Goal: Information Seeking & Learning: Learn about a topic

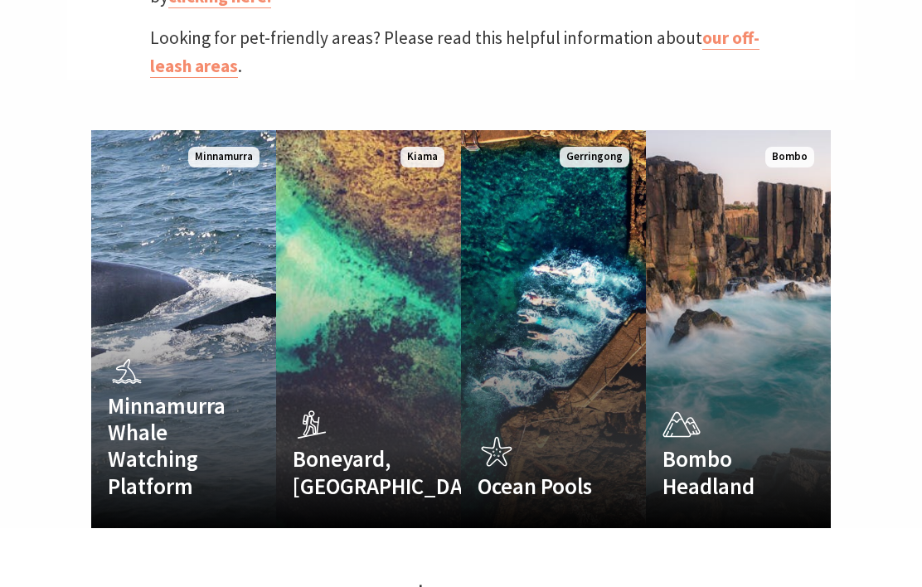
scroll to position [998, 0]
click at [571, 431] on div "Ocean Pools Kiama's scenic, sheltered harbour and ocean pools Read More" at bounding box center [540, 471] width 158 height 80
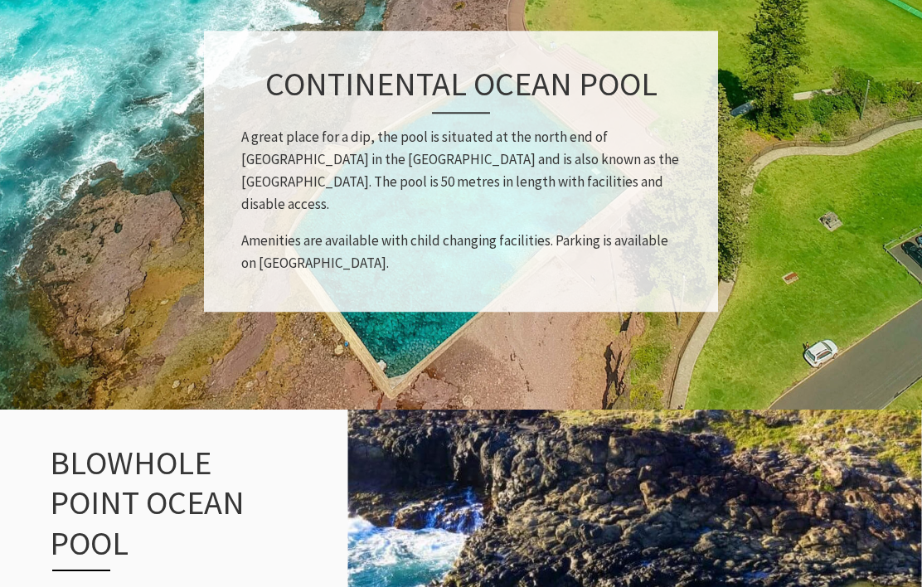
scroll to position [1250, 0]
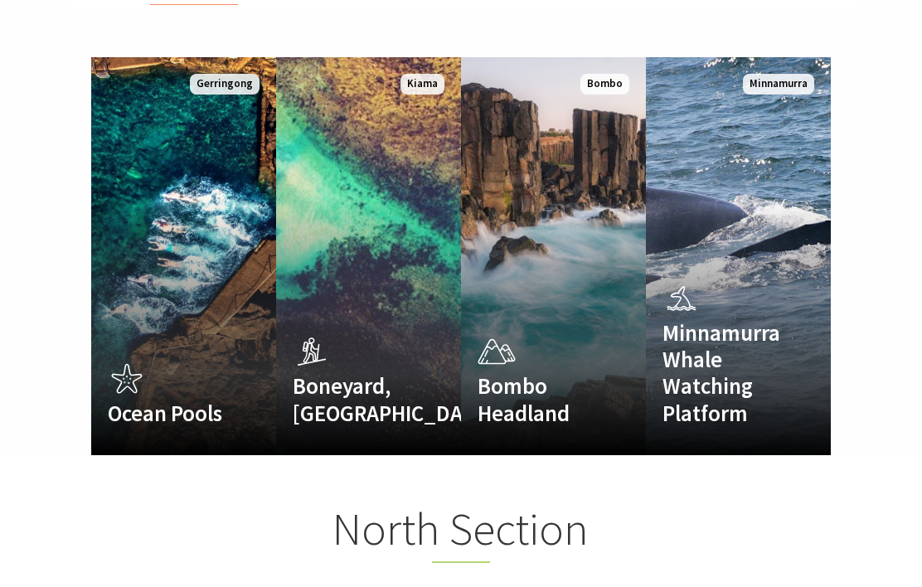
scroll to position [482, 918]
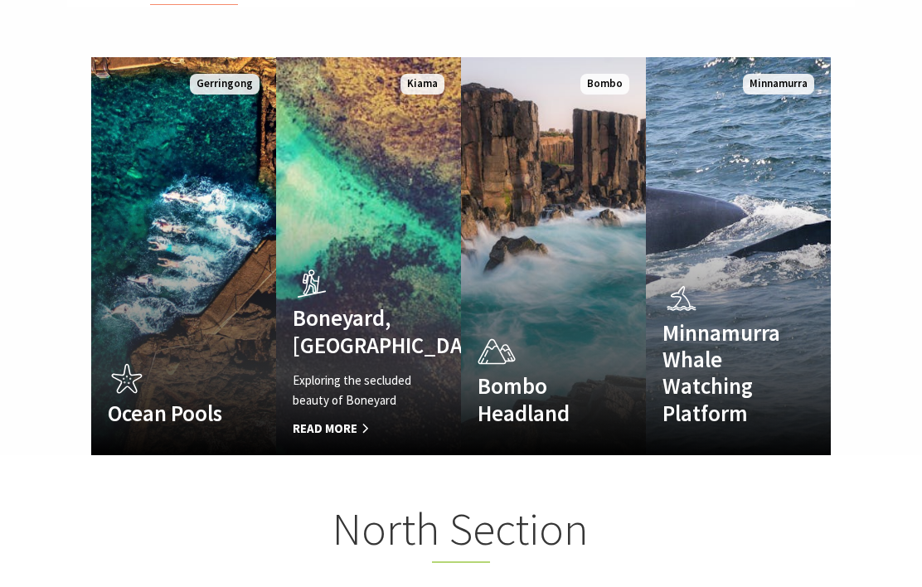
click at [378, 310] on h4 "Boneyard, [GEOGRAPHIC_DATA]" at bounding box center [355, 331] width 124 height 54
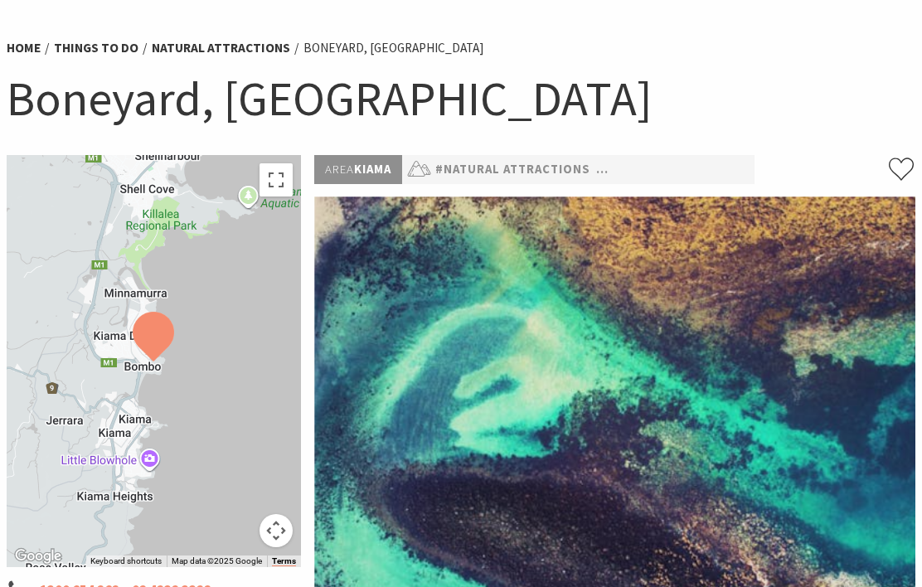
scroll to position [106, 0]
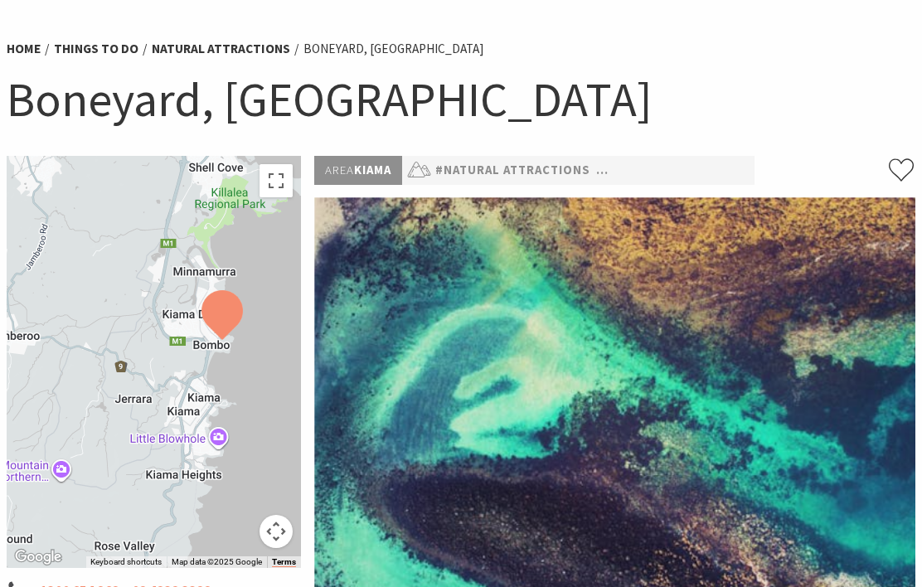
click at [559, 97] on h1 "Boneyard, Kiama" at bounding box center [461, 99] width 909 height 63
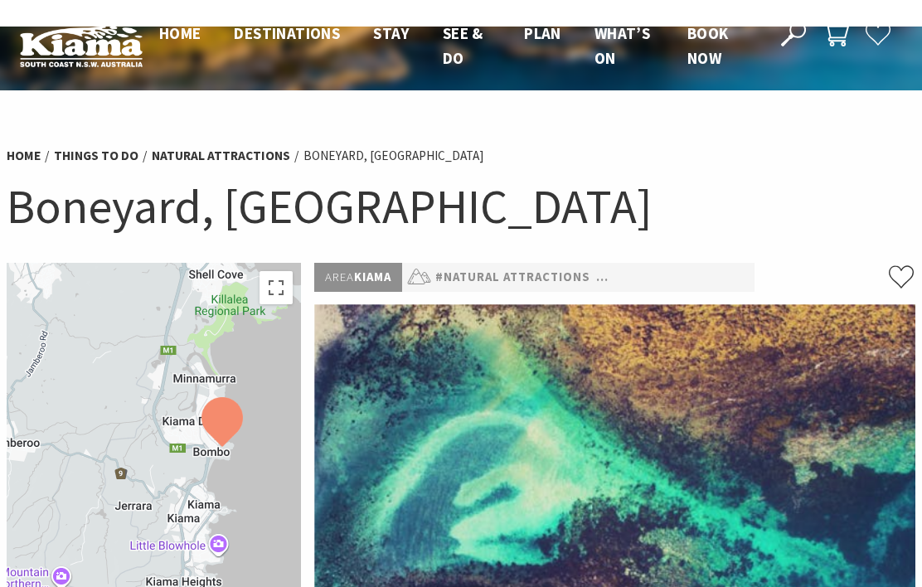
scroll to position [0, 0]
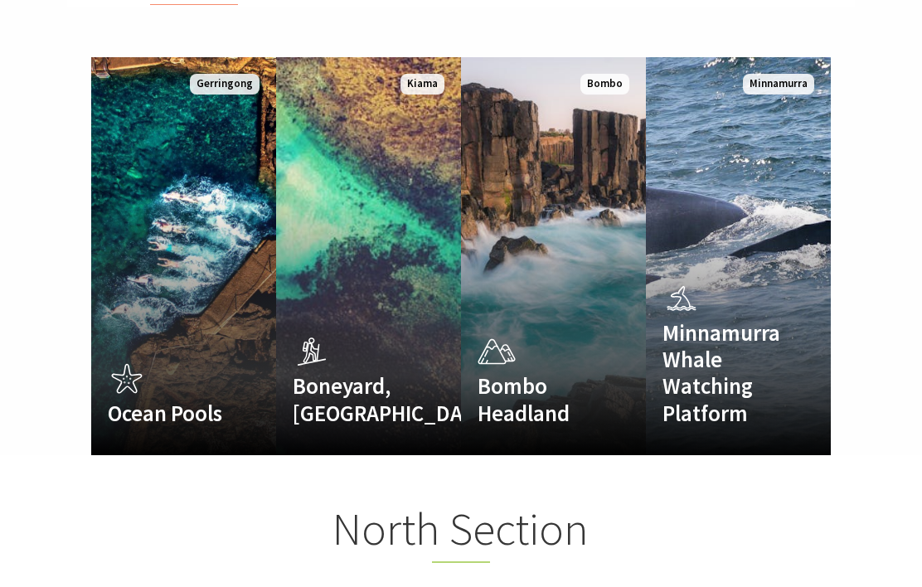
scroll to position [482, 918]
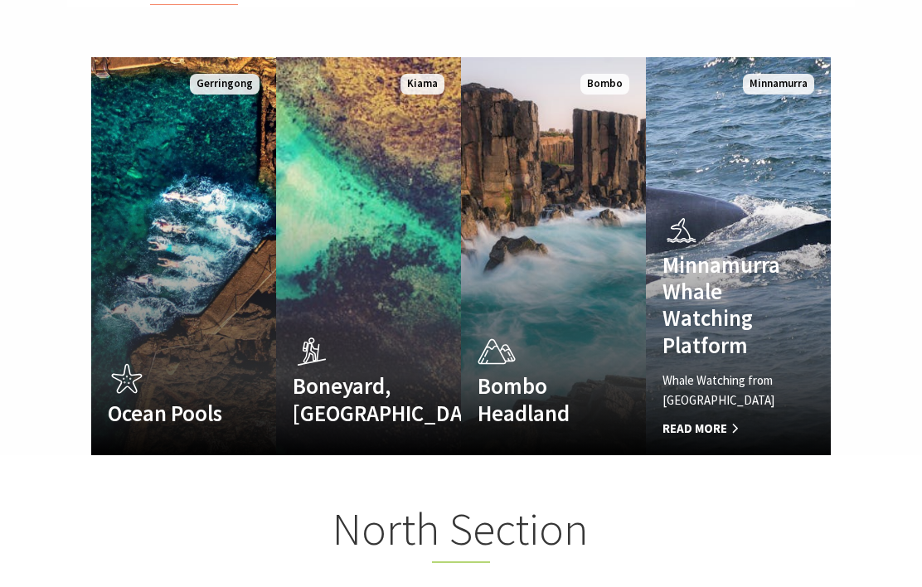
click at [721, 295] on h4 "Minnamurra Whale Watching Platform" at bounding box center [725, 305] width 124 height 108
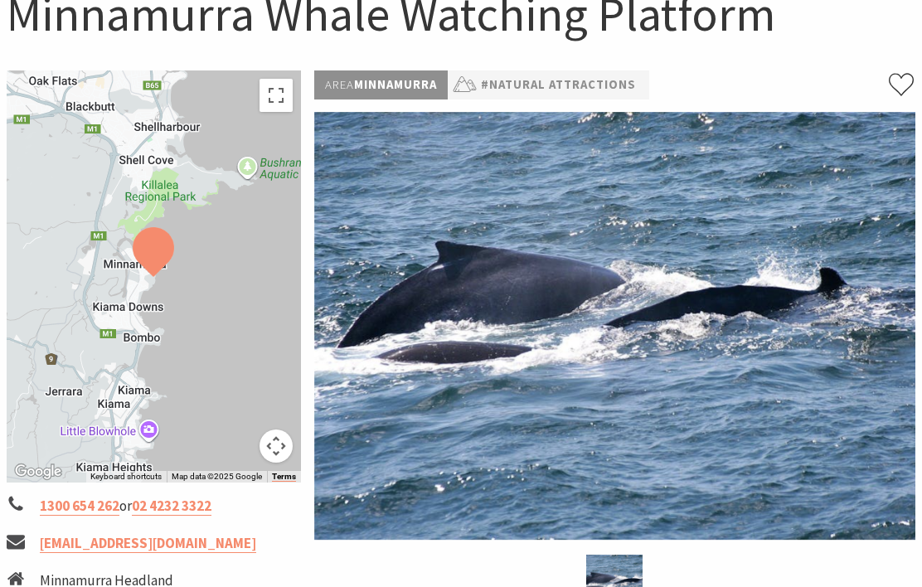
scroll to position [194, 0]
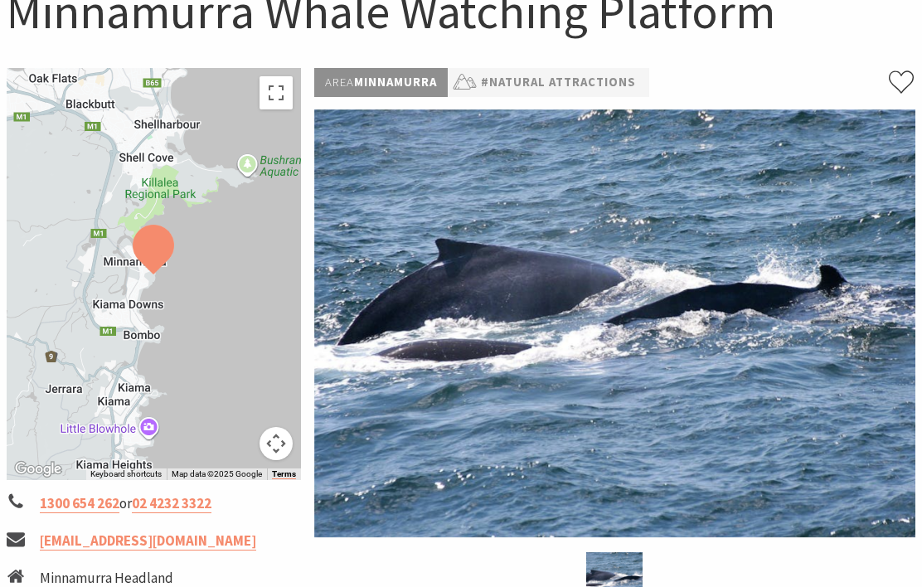
click at [229, 268] on div at bounding box center [154, 274] width 294 height 412
click at [273, 439] on button "Map camera controls" at bounding box center [276, 443] width 33 height 33
click at [188, 393] on menu at bounding box center [193, 402] width 116 height 116
click at [235, 361] on button "Zoom in" at bounding box center [234, 360] width 33 height 33
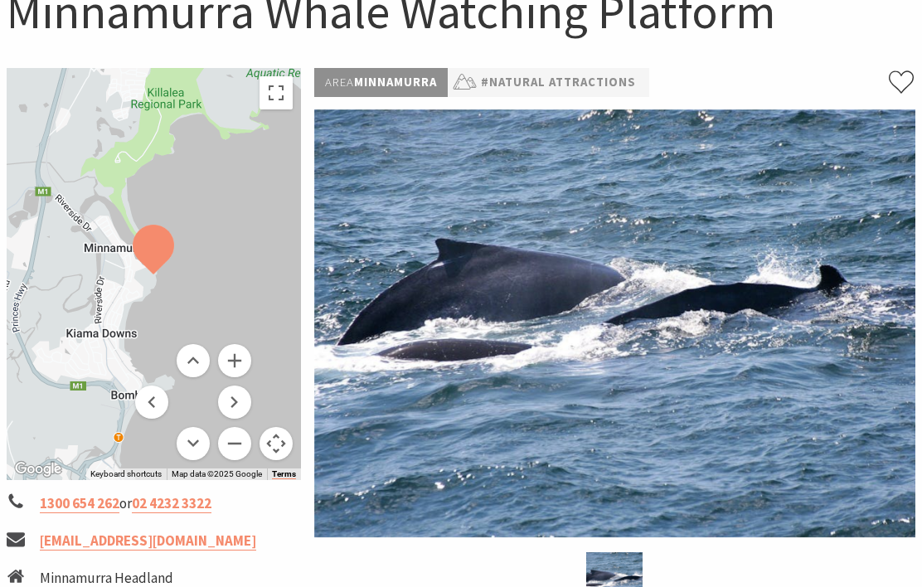
click at [236, 366] on button "Zoom in" at bounding box center [234, 360] width 33 height 33
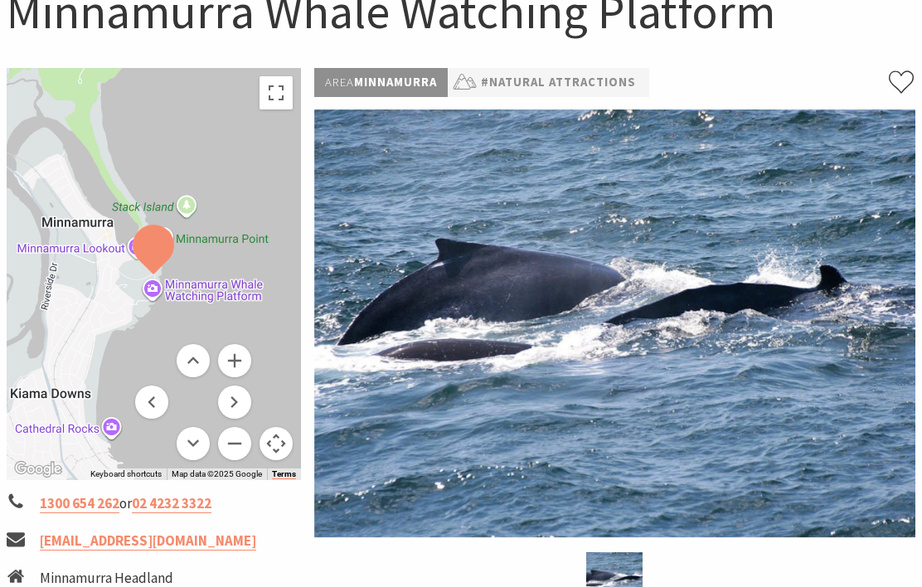
click at [245, 369] on button "Zoom in" at bounding box center [234, 360] width 33 height 33
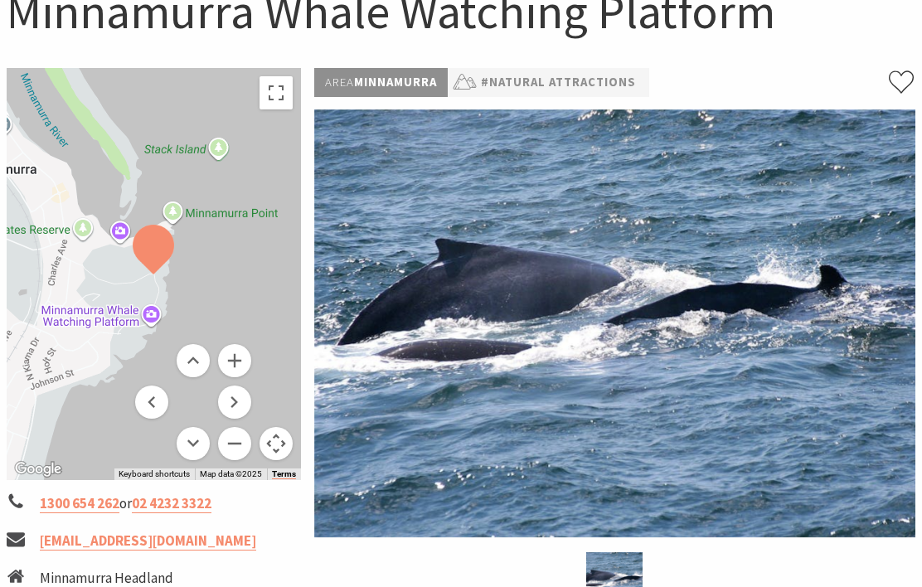
click at [245, 367] on button "Zoom in" at bounding box center [234, 360] width 33 height 33
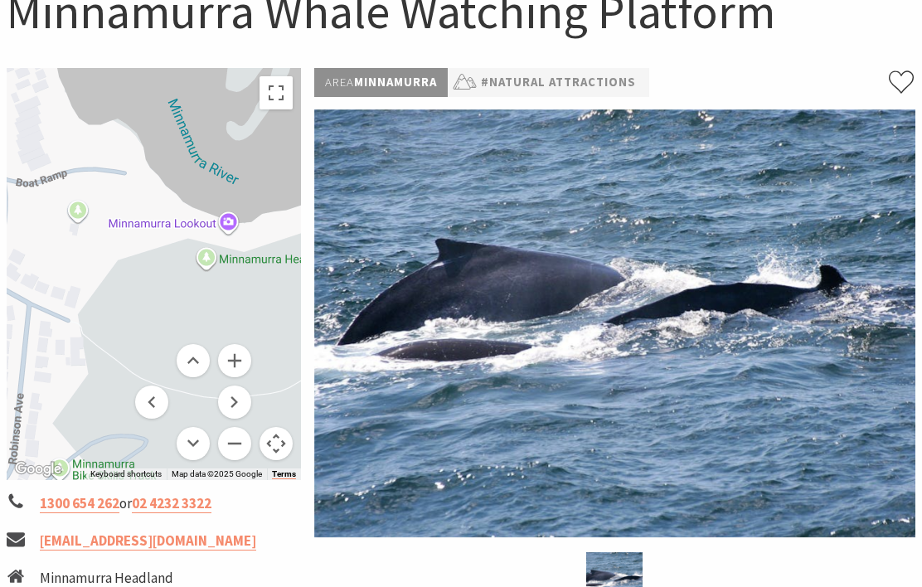
click at [277, 323] on div at bounding box center [154, 274] width 294 height 412
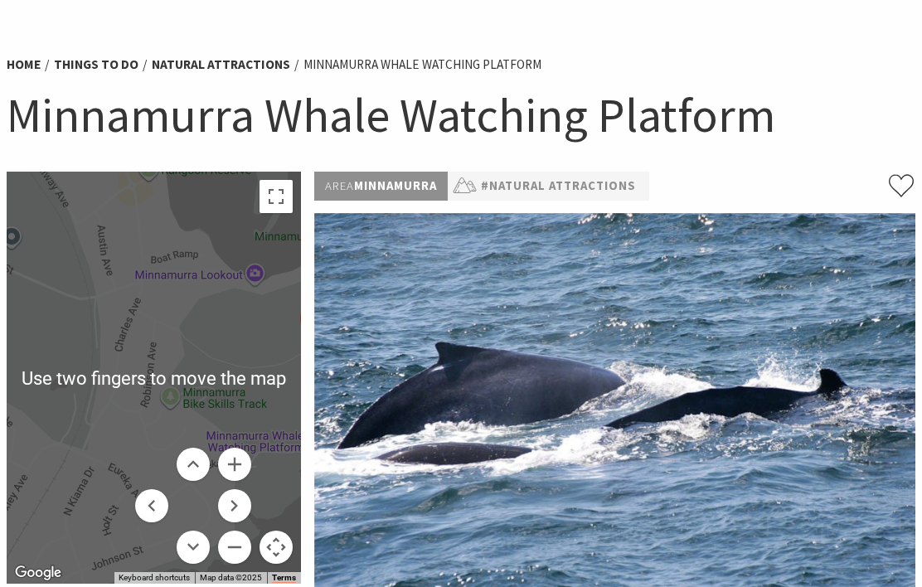
scroll to position [90, 0]
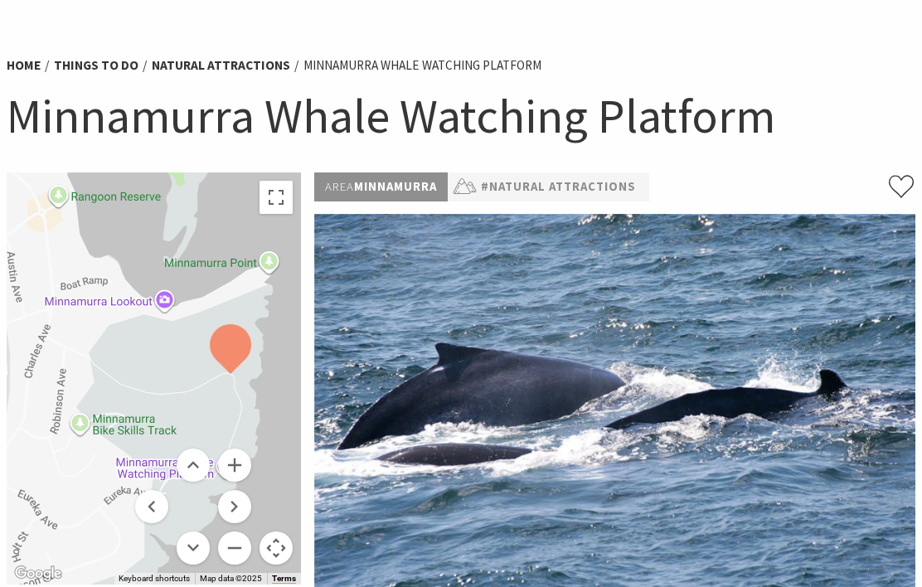
click at [272, 200] on button "Toggle fullscreen view" at bounding box center [276, 197] width 33 height 33
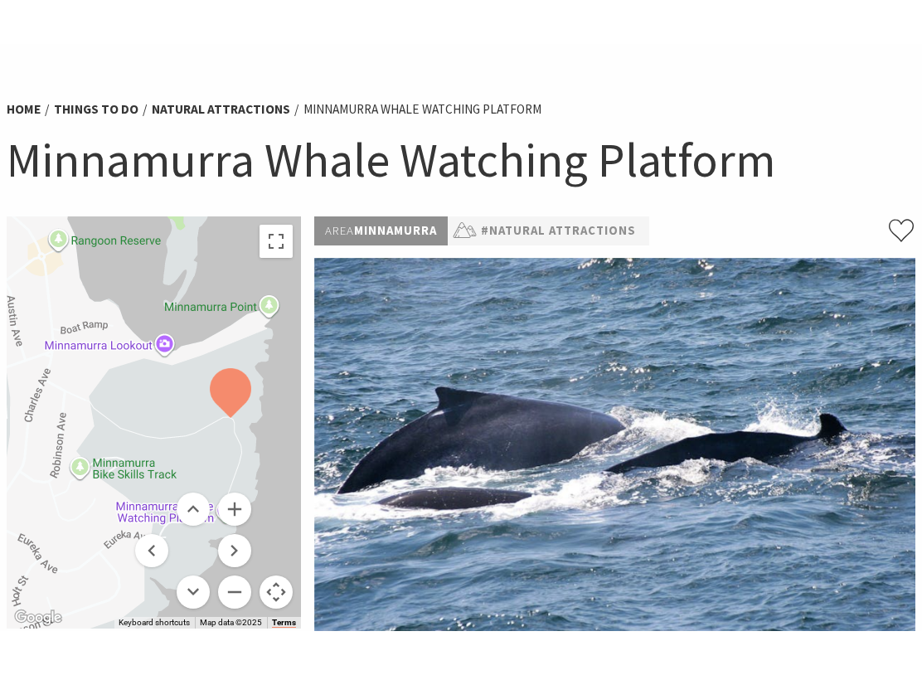
scroll to position [0, 0]
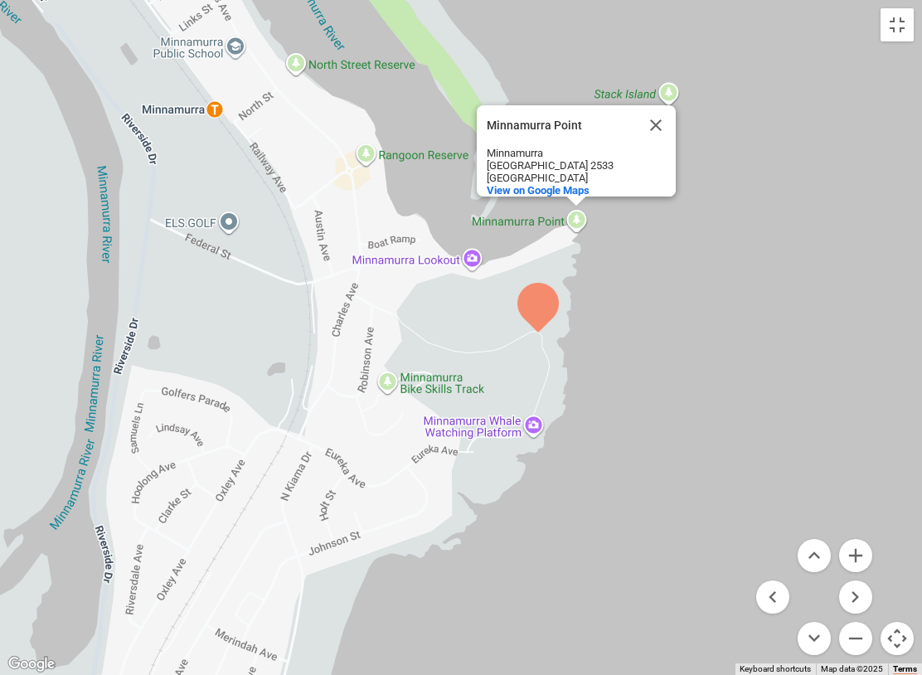
click at [550, 184] on span "View on Google Maps" at bounding box center [538, 190] width 103 height 12
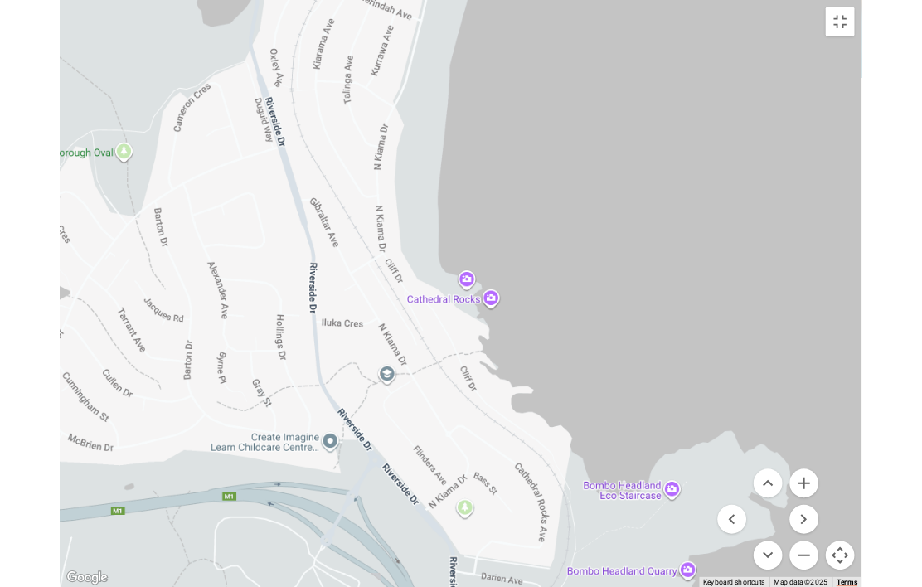
scroll to position [90, 0]
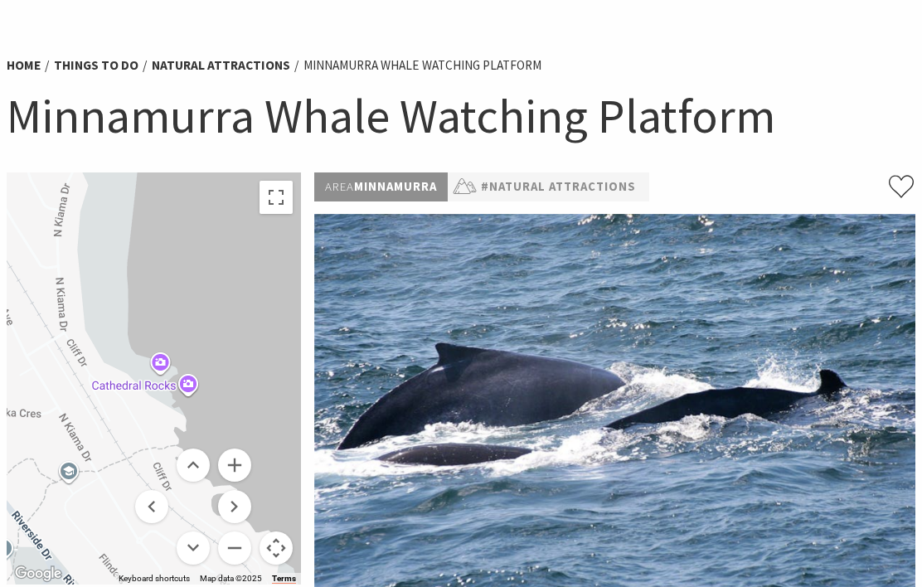
click at [226, 245] on div "Minnamurra Point Minnamurra Point Minnamurra NSW 2533 Australia View on Google …" at bounding box center [154, 378] width 294 height 412
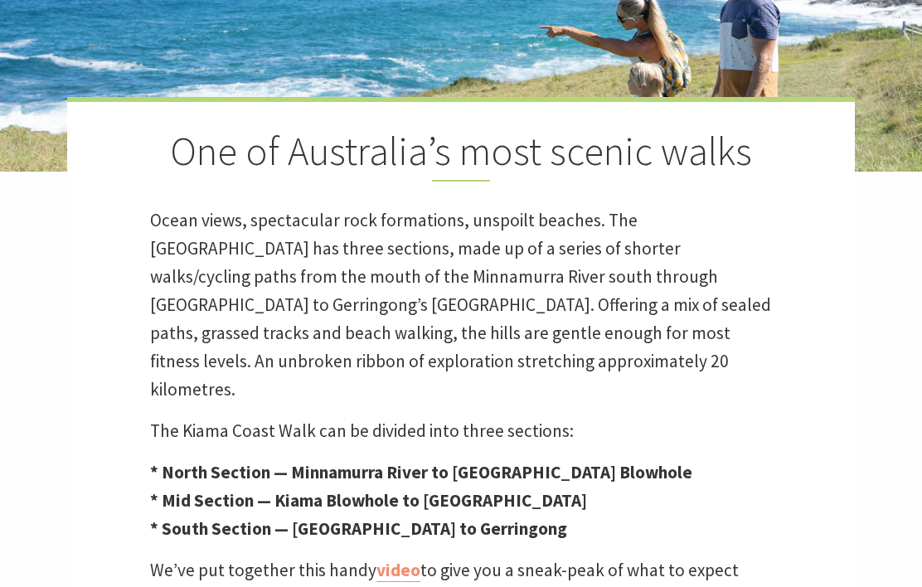
scroll to position [371, 0]
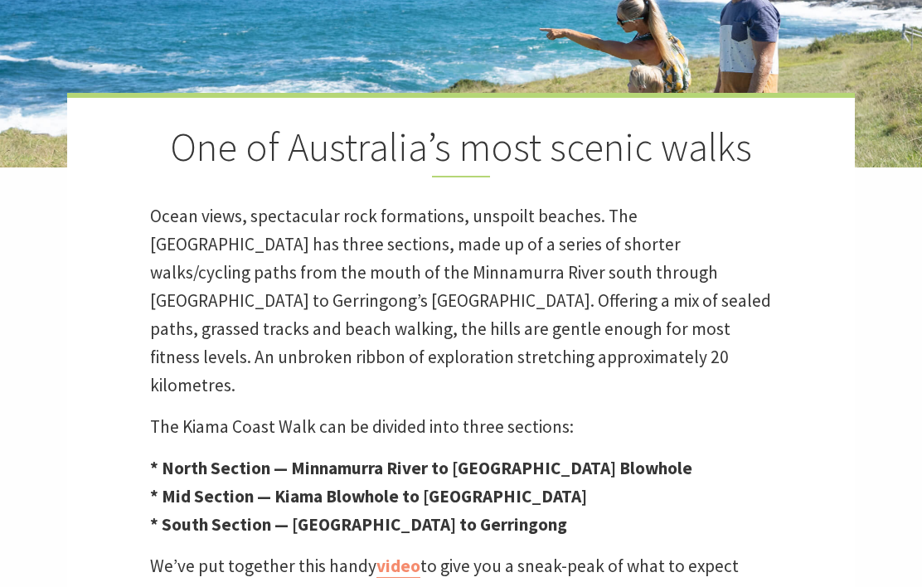
click at [547, 457] on strong "* North Section — Minnamurra River to [GEOGRAPHIC_DATA] Blowhole" at bounding box center [421, 468] width 542 height 22
click at [250, 457] on strong "* North Section — Minnamurra River to [GEOGRAPHIC_DATA] Blowhole" at bounding box center [421, 468] width 542 height 22
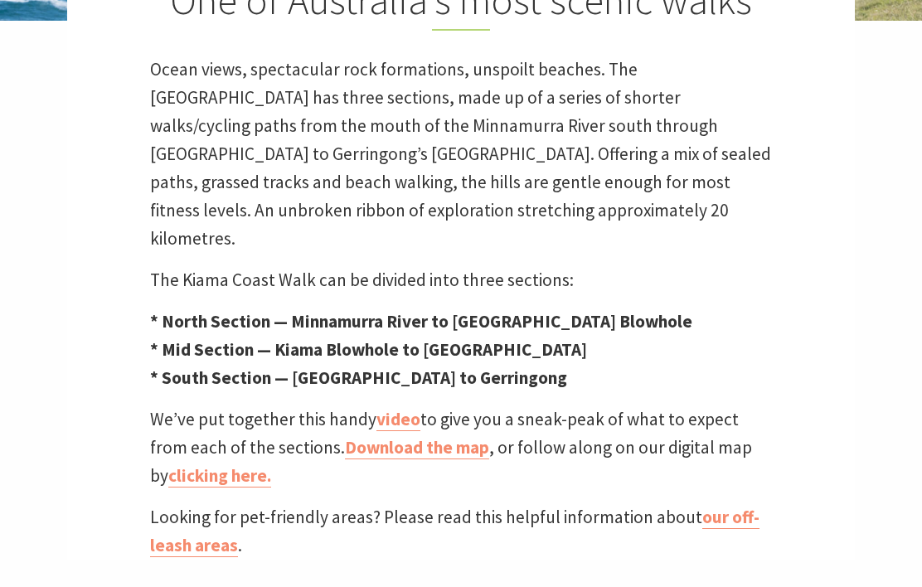
scroll to position [575, 0]
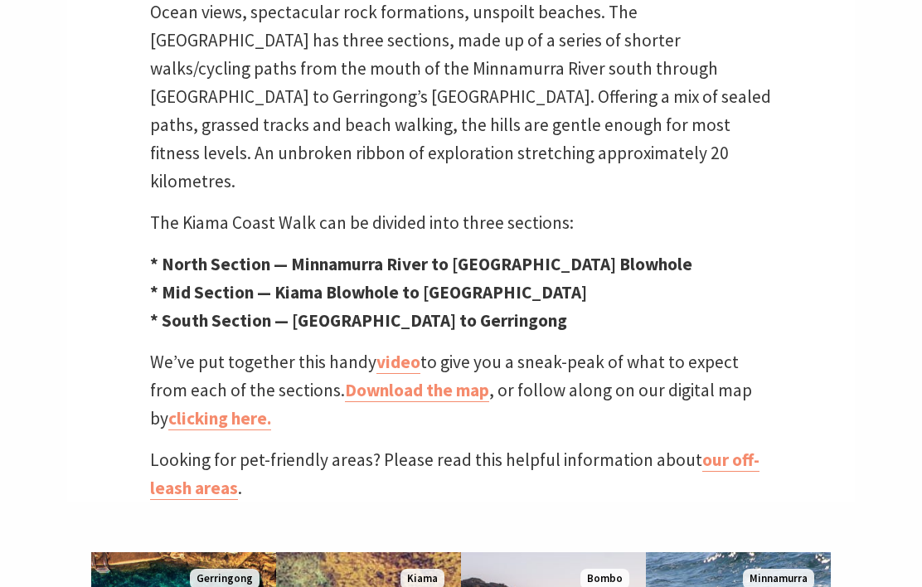
click at [393, 379] on link "Download the map" at bounding box center [417, 390] width 144 height 23
